Goal: Task Accomplishment & Management: Manage account settings

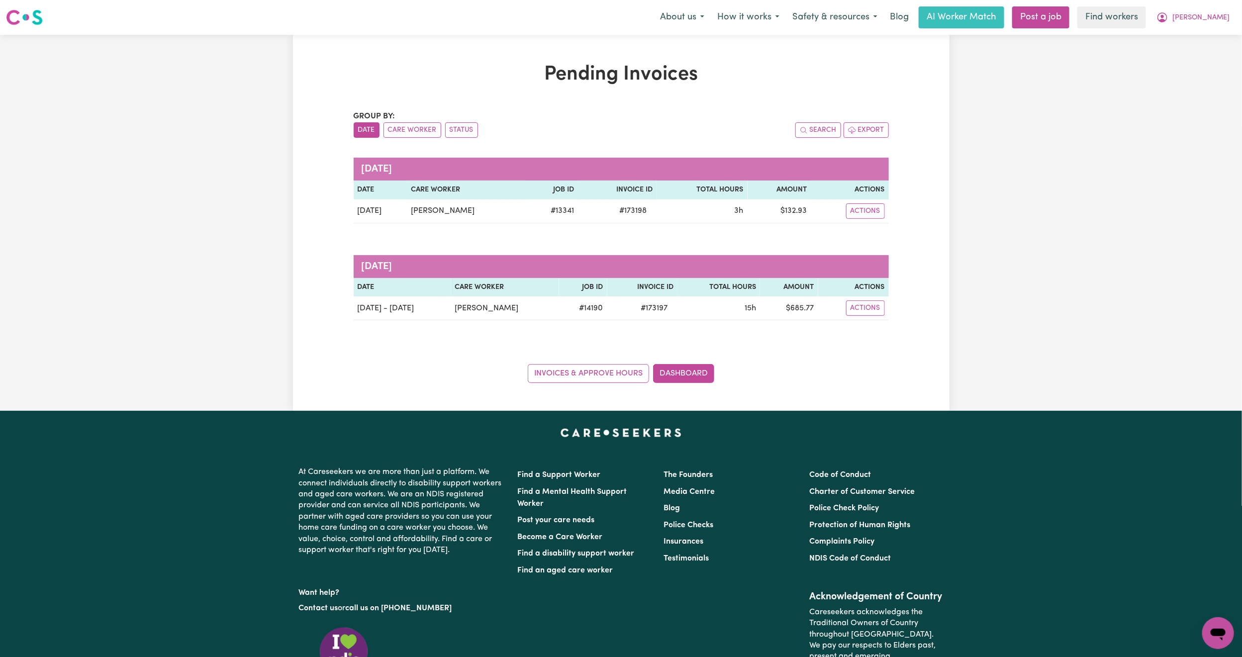
click at [1213, 21] on span "[PERSON_NAME]" at bounding box center [1201, 17] width 57 height 11
click at [1214, 54] on link "Logout" at bounding box center [1196, 57] width 79 height 19
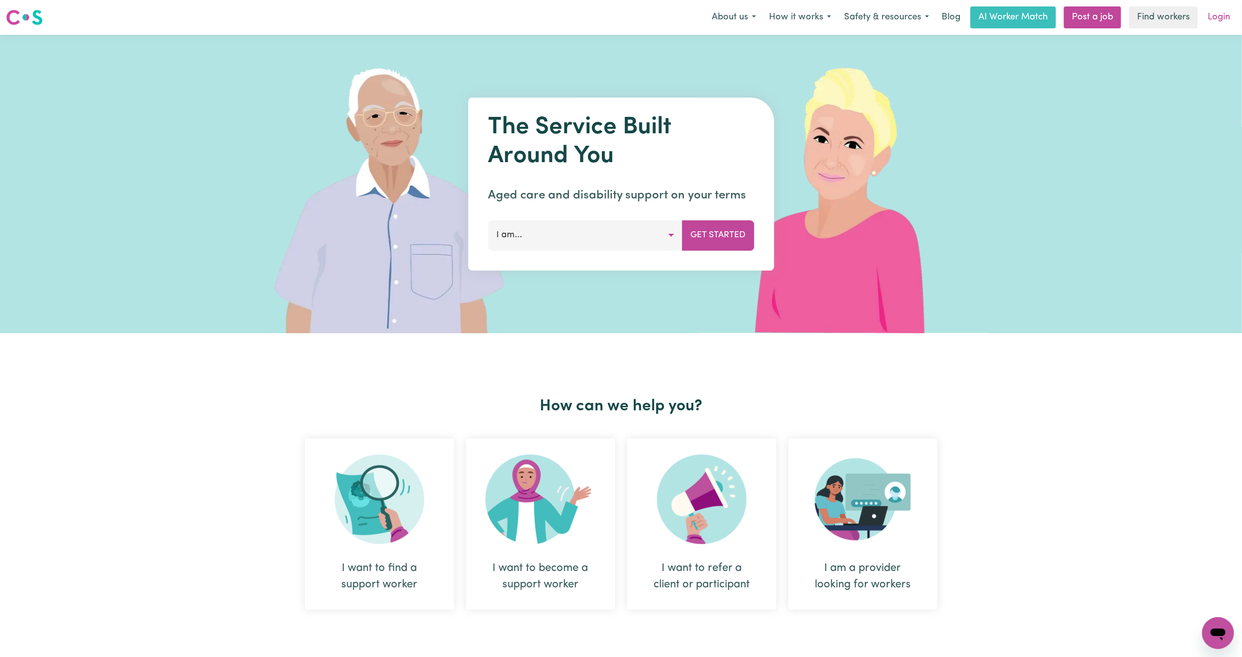
click at [1218, 16] on link "Login" at bounding box center [1219, 17] width 34 height 22
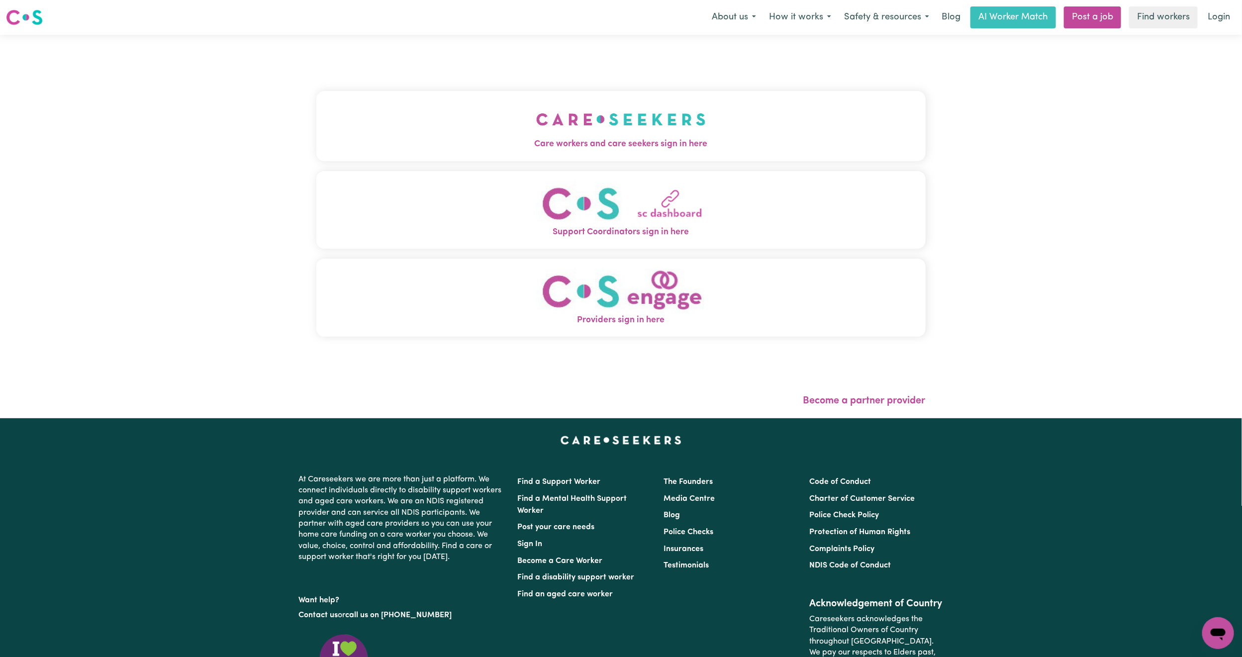
click at [603, 122] on img "Care workers and care seekers sign in here" at bounding box center [621, 119] width 170 height 37
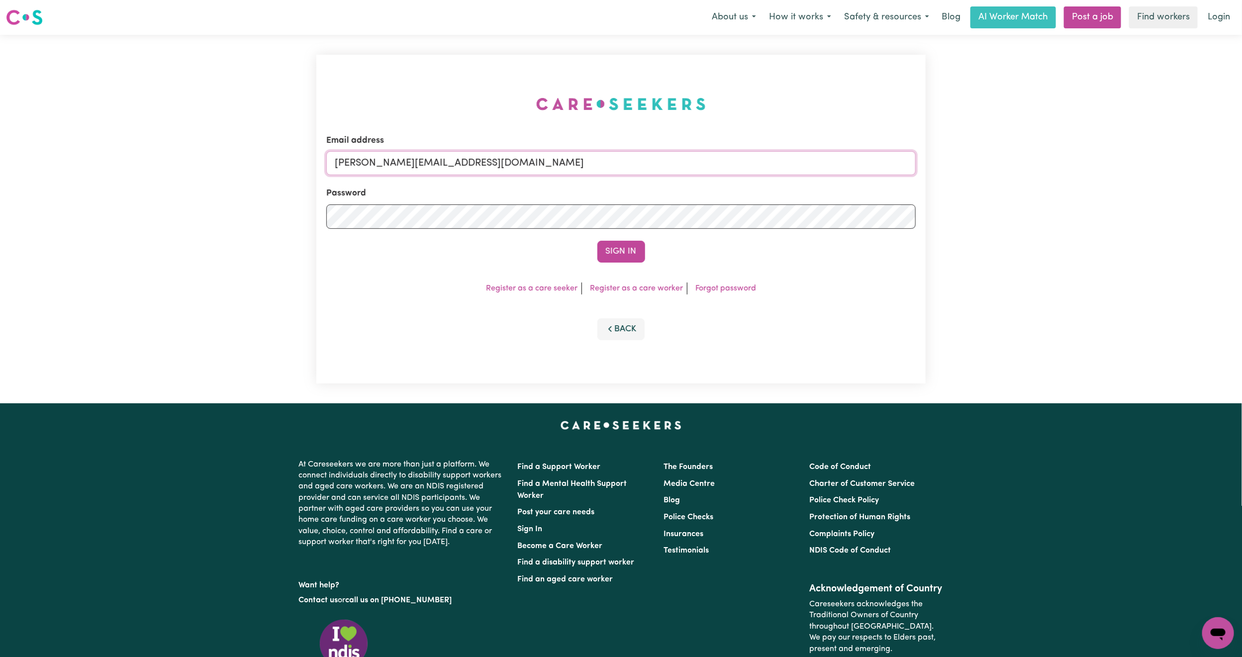
click at [421, 158] on input "[PERSON_NAME][EMAIL_ADDRESS][DOMAIN_NAME]" at bounding box center [621, 163] width 590 height 24
drag, startPoint x: 390, startPoint y: 164, endPoint x: 681, endPoint y: 178, distance: 291.4
click at [681, 178] on form "Email address [EMAIL_ADDRESS][PERSON_NAME][DOMAIN_NAME] Password Sign In" at bounding box center [621, 198] width 590 height 128
type input "superuser~[EMAIL_ADDRESS][DOMAIN_NAME]"
click at [598, 241] on button "Sign In" at bounding box center [622, 252] width 48 height 22
